Goal: Information Seeking & Learning: Learn about a topic

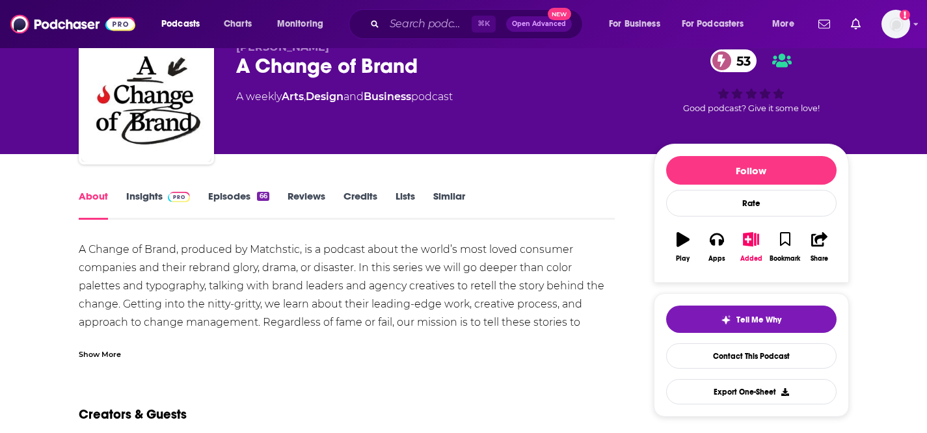
scroll to position [57, 0]
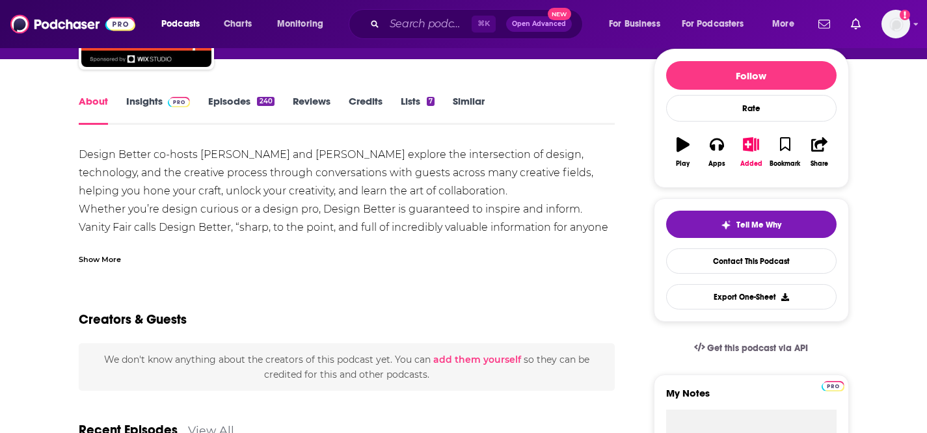
scroll to position [42, 0]
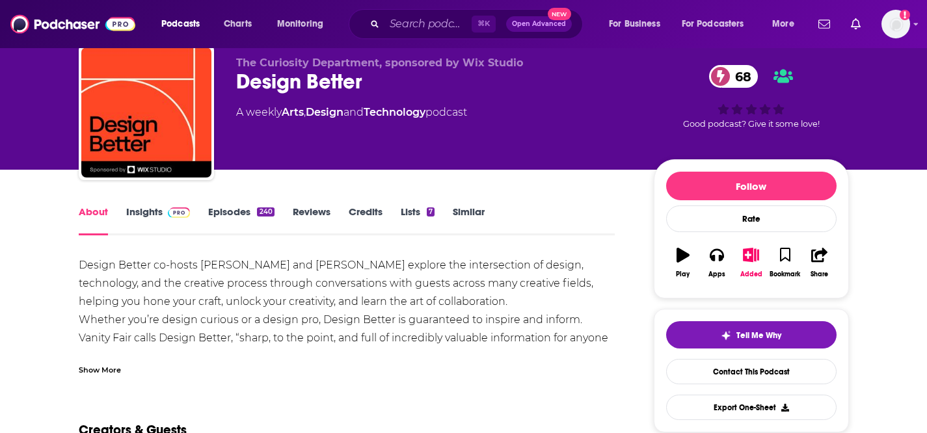
click at [150, 215] on link "Insights" at bounding box center [158, 221] width 64 height 30
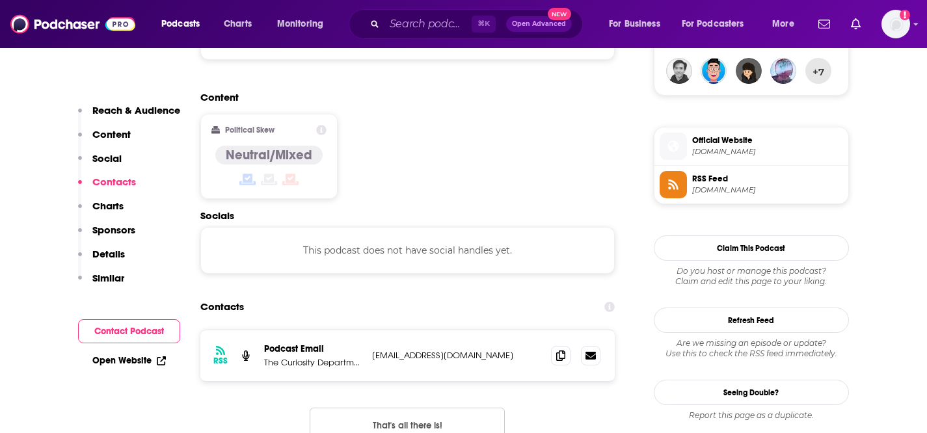
scroll to position [978, 0]
click at [568, 346] on span at bounding box center [561, 356] width 20 height 20
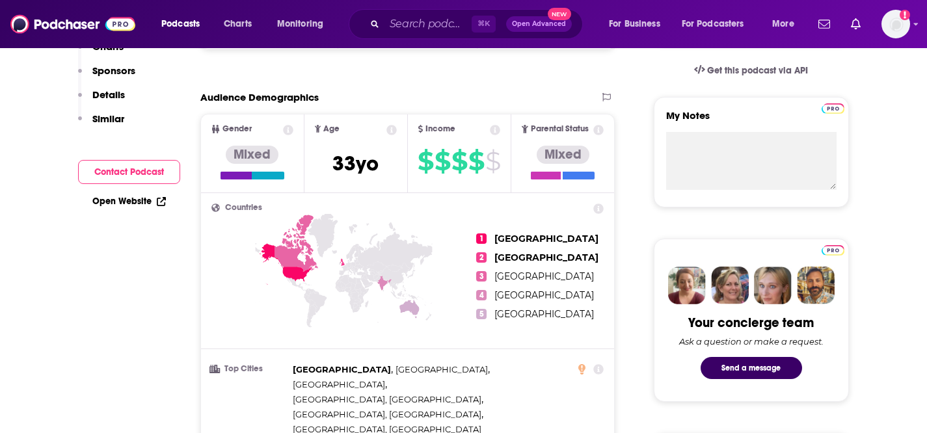
scroll to position [0, 0]
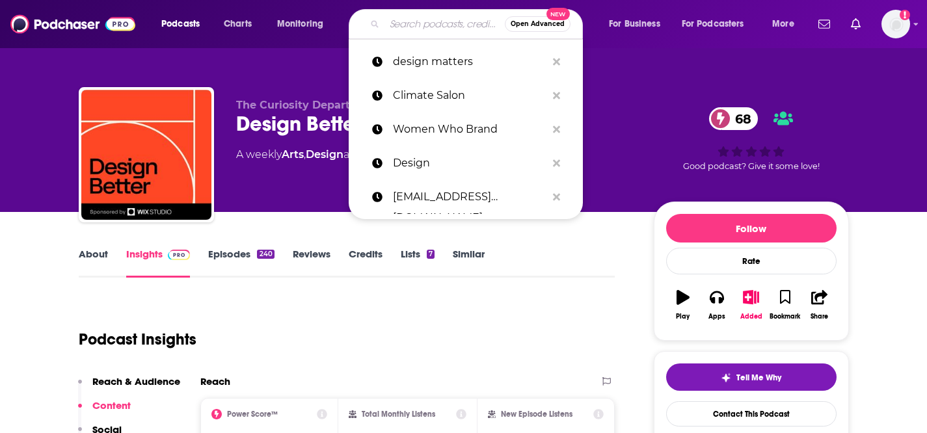
click at [418, 27] on input "Search podcasts, credits, & more..." at bounding box center [445, 24] width 120 height 21
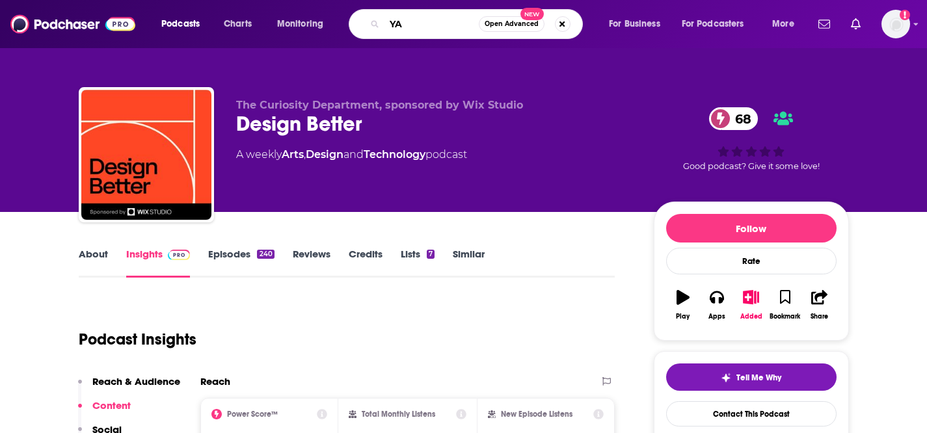
type input "Y"
type input "SERVICE DESIGN YAP"
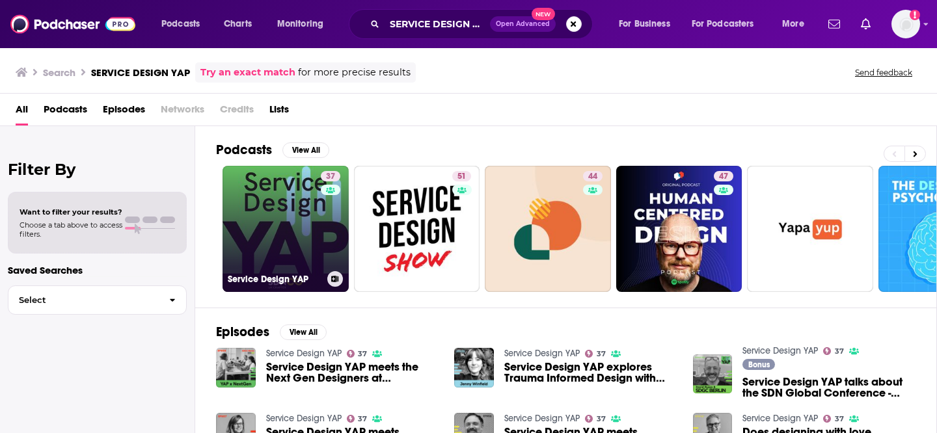
click at [271, 249] on link "37 Service Design YAP" at bounding box center [286, 229] width 126 height 126
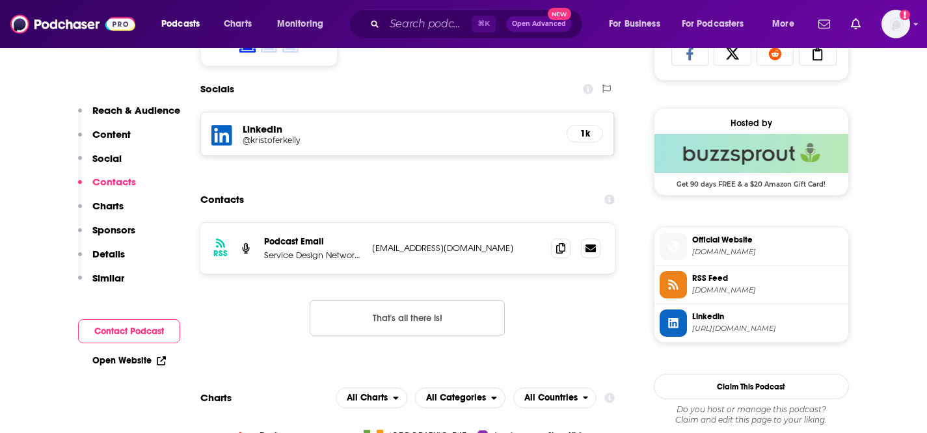
scroll to position [789, 0]
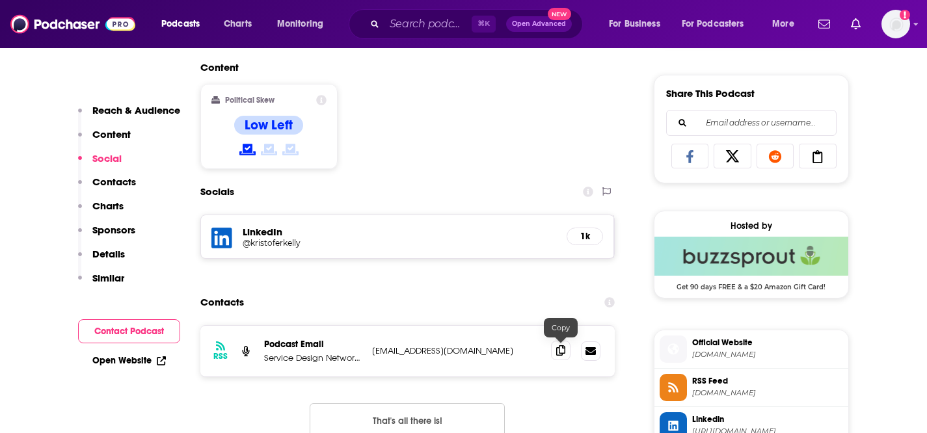
click at [564, 355] on icon at bounding box center [560, 351] width 9 height 10
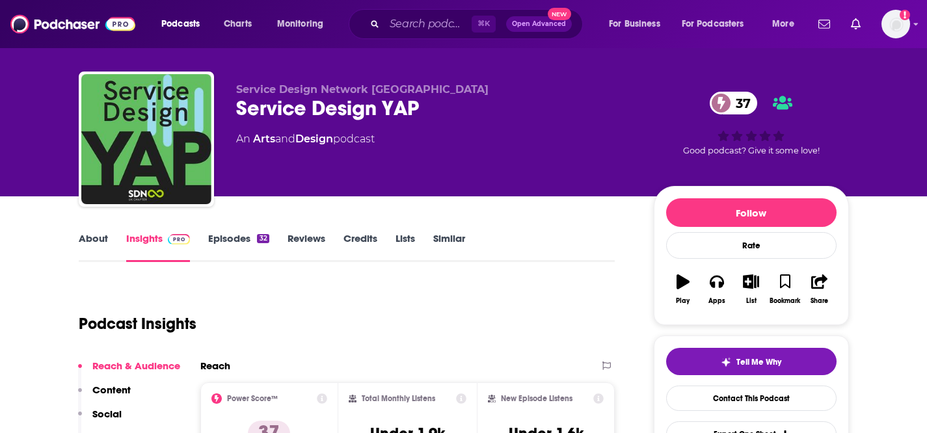
scroll to position [23, 0]
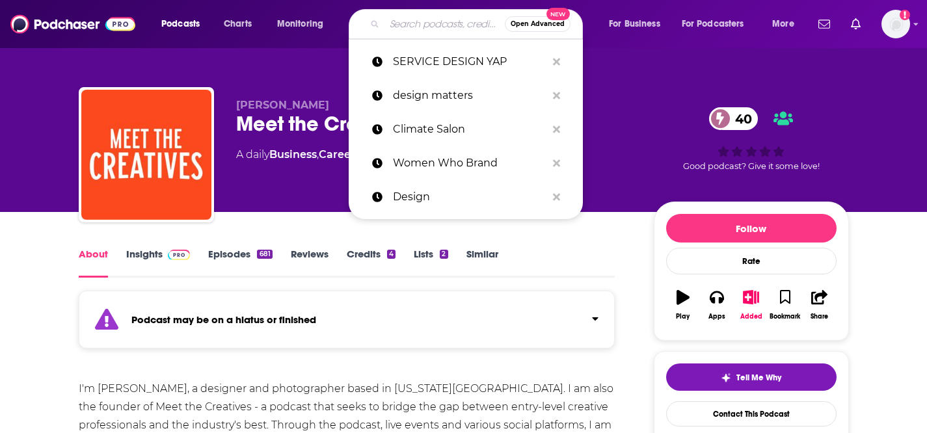
click at [425, 27] on input "Search podcasts, credits, & more..." at bounding box center [445, 24] width 120 height 21
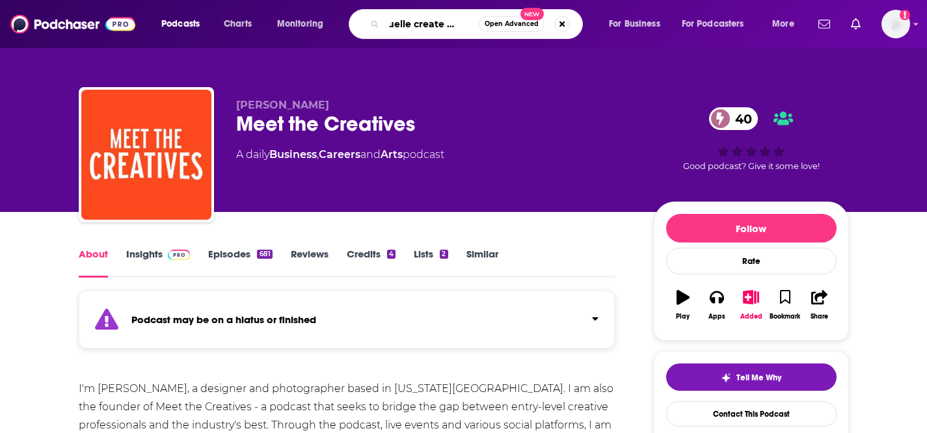
type input "visuelle create great"
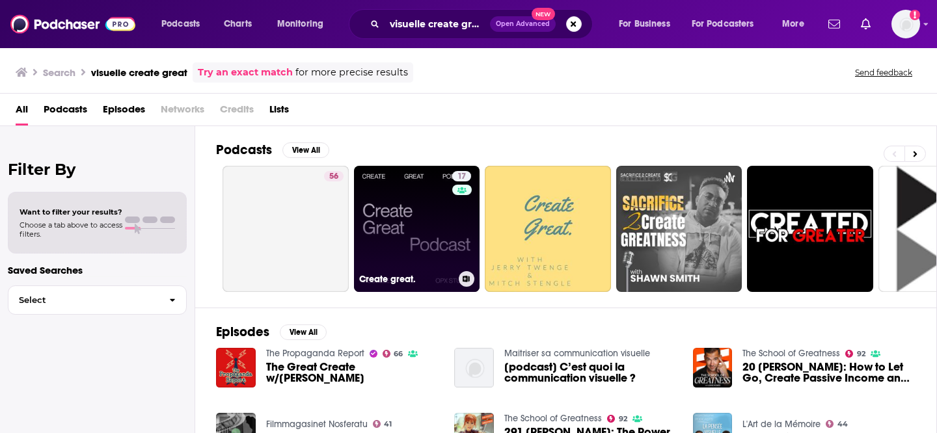
click at [411, 221] on link "17 Create great." at bounding box center [417, 229] width 126 height 126
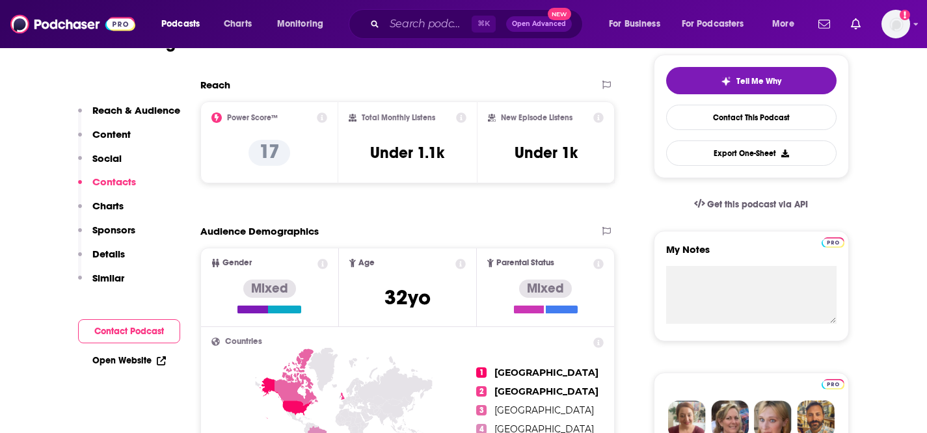
scroll to position [875, 0]
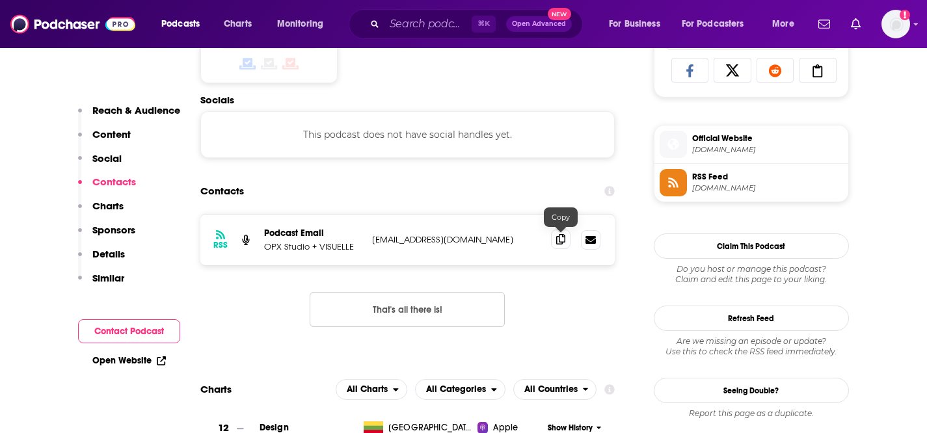
click at [564, 243] on icon at bounding box center [560, 239] width 9 height 10
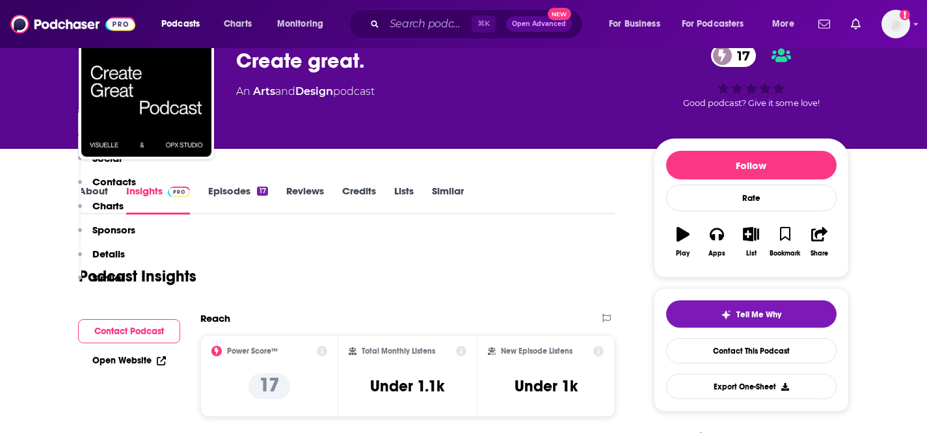
scroll to position [0, 0]
